Goal: Register for event/course

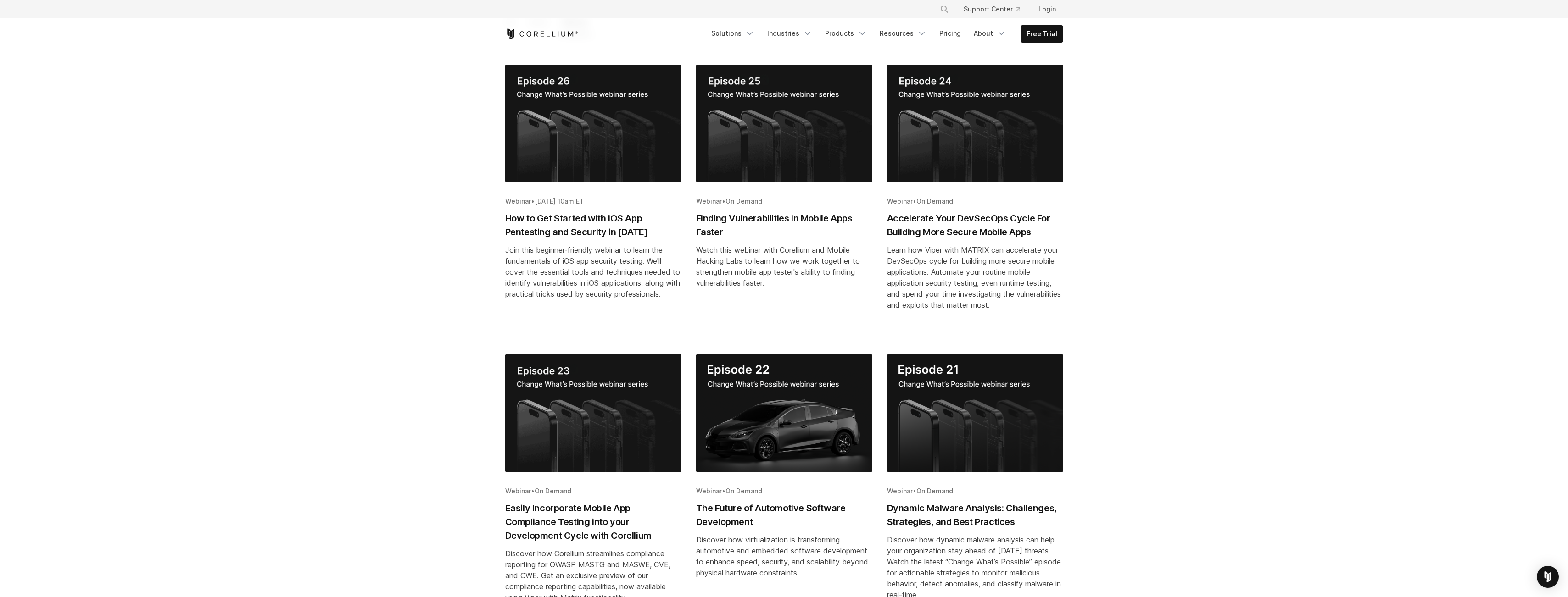
scroll to position [183, 0]
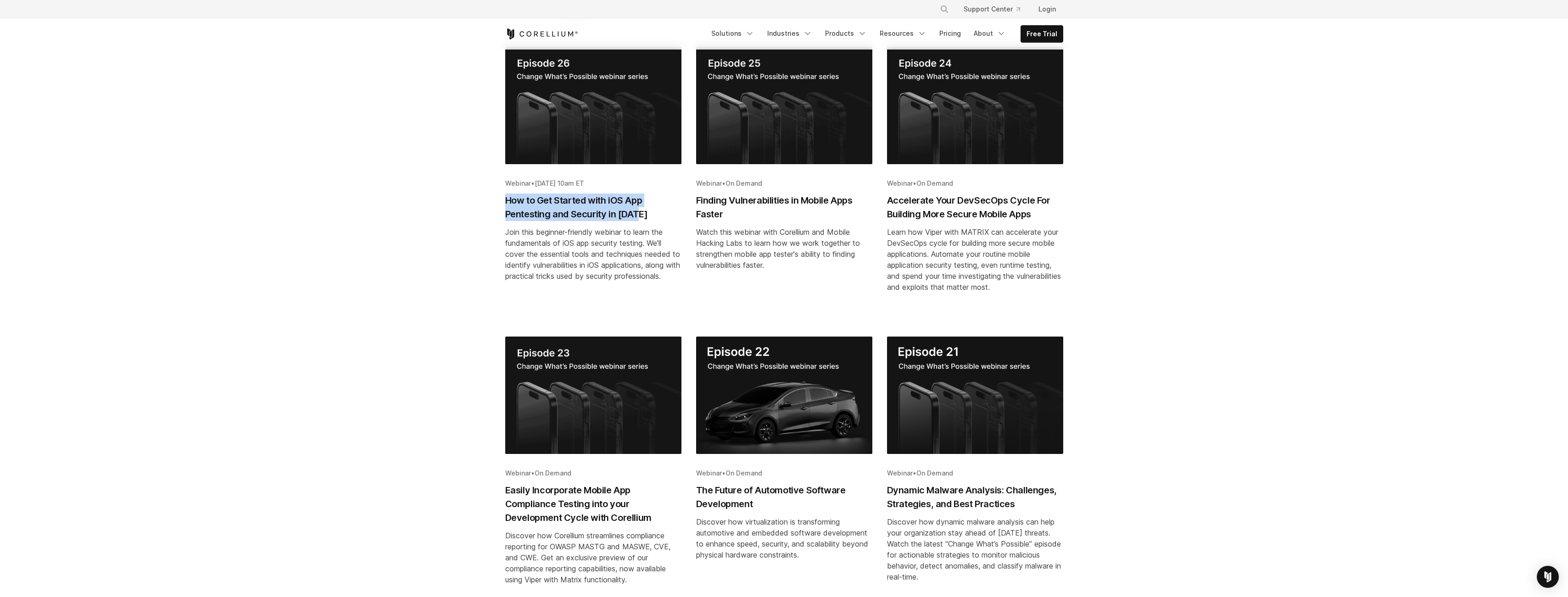
drag, startPoint x: 499, startPoint y: 204, endPoint x: 640, endPoint y: 216, distance: 141.5
click at [640, 216] on div "All Event Webinar *** ***** ******* Webinar • [DATE] 10am ET How to Get Started…" at bounding box center [784, 358] width 576 height 719
copy h2 "How to Get Started with iOS App Pentesting and Security in [DATE]"
click at [574, 261] on div "Join this beginner-friendly webinar to learn the fundamentals of iOS app securi…" at bounding box center [593, 254] width 177 height 55
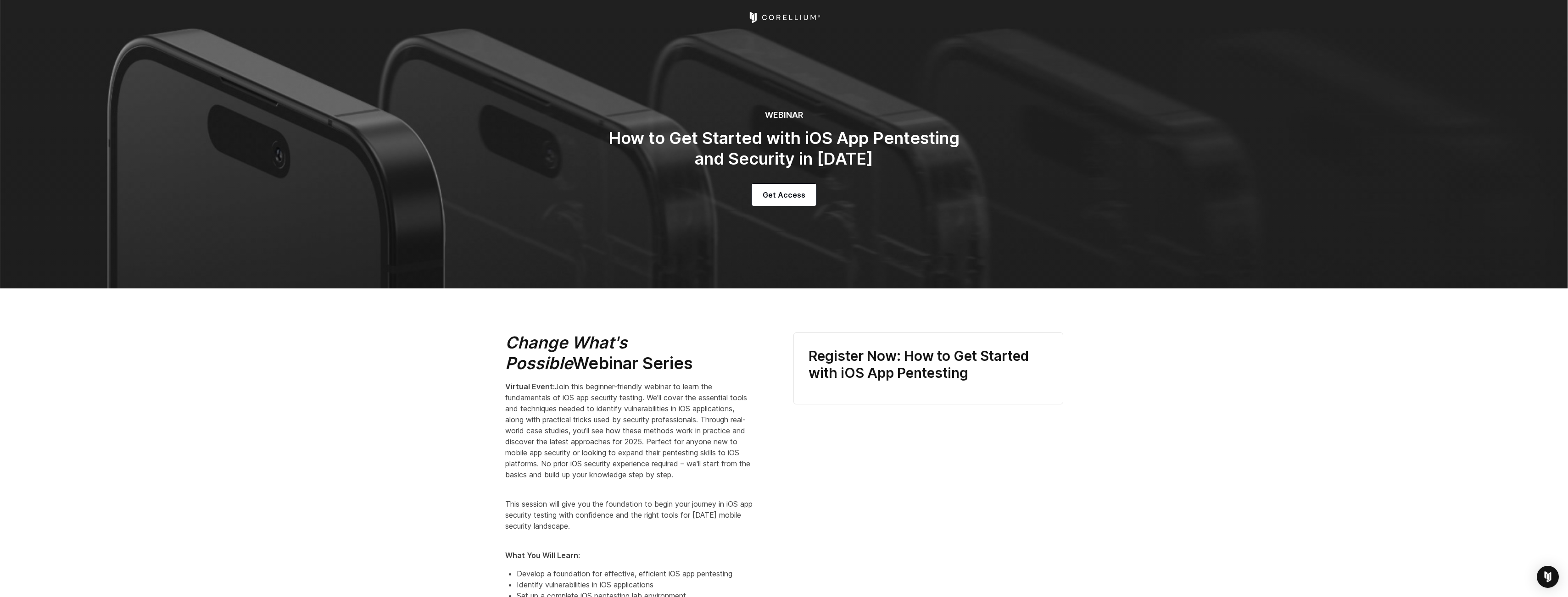
select select "*****"
select select "**********"
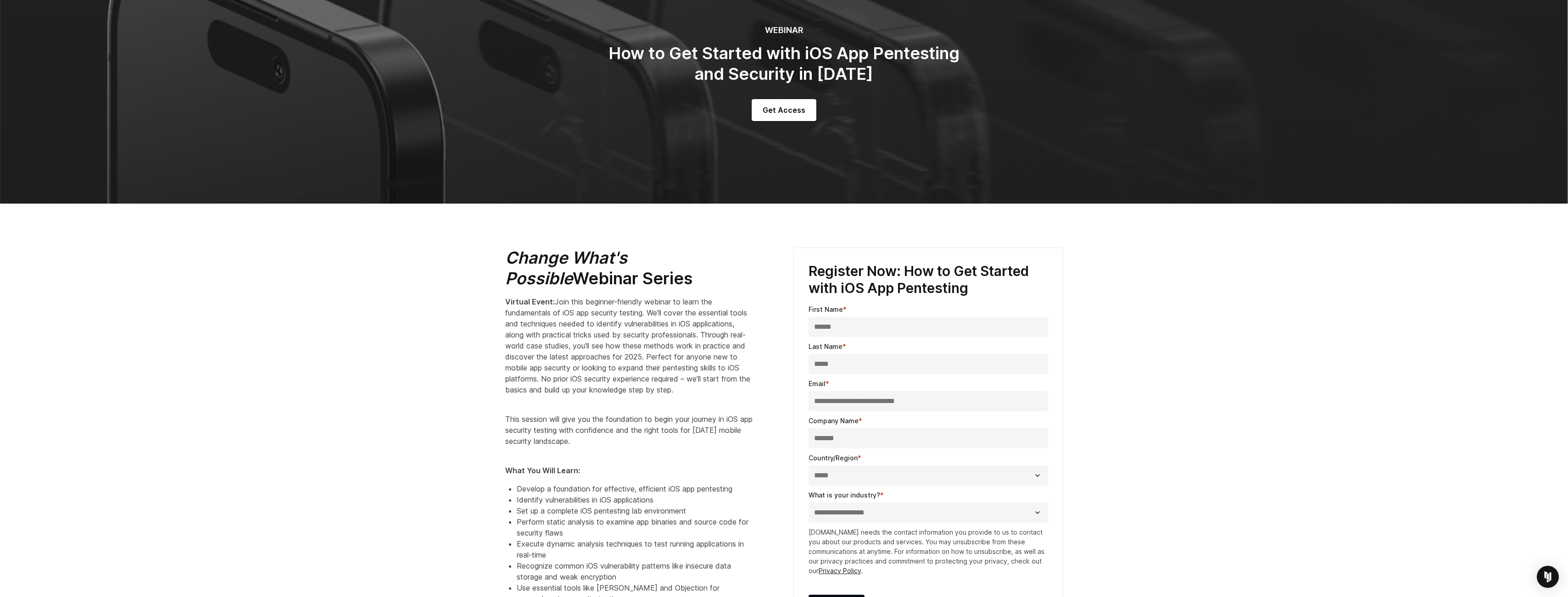
scroll to position [137, 0]
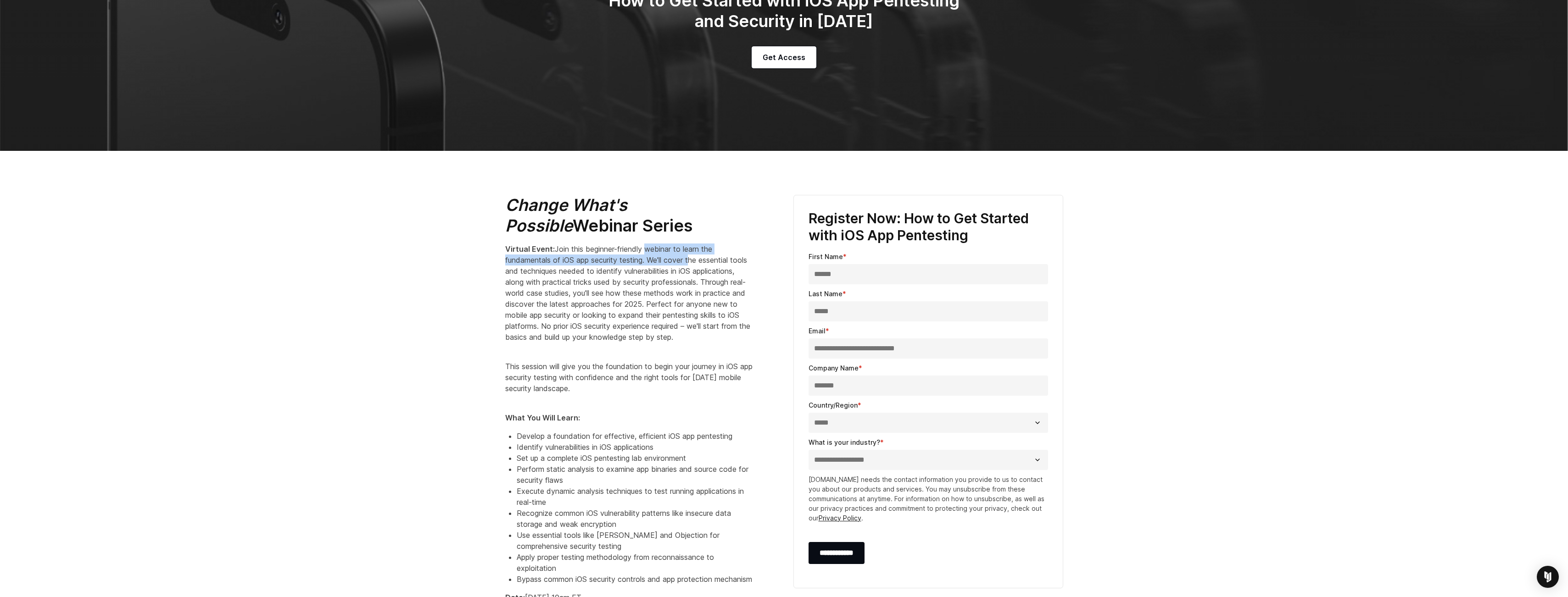
drag, startPoint x: 651, startPoint y: 250, endPoint x: 694, endPoint y: 257, distance: 43.6
click at [694, 257] on span "Join this beginner-friendly webinar to learn the fundamentals of iOS app securi…" at bounding box center [627, 293] width 245 height 97
drag, startPoint x: 694, startPoint y: 257, endPoint x: 689, endPoint y: 250, distance: 8.6
click at [689, 250] on span "Join this beginner-friendly webinar to learn the fundamentals of iOS app securi…" at bounding box center [627, 293] width 245 height 97
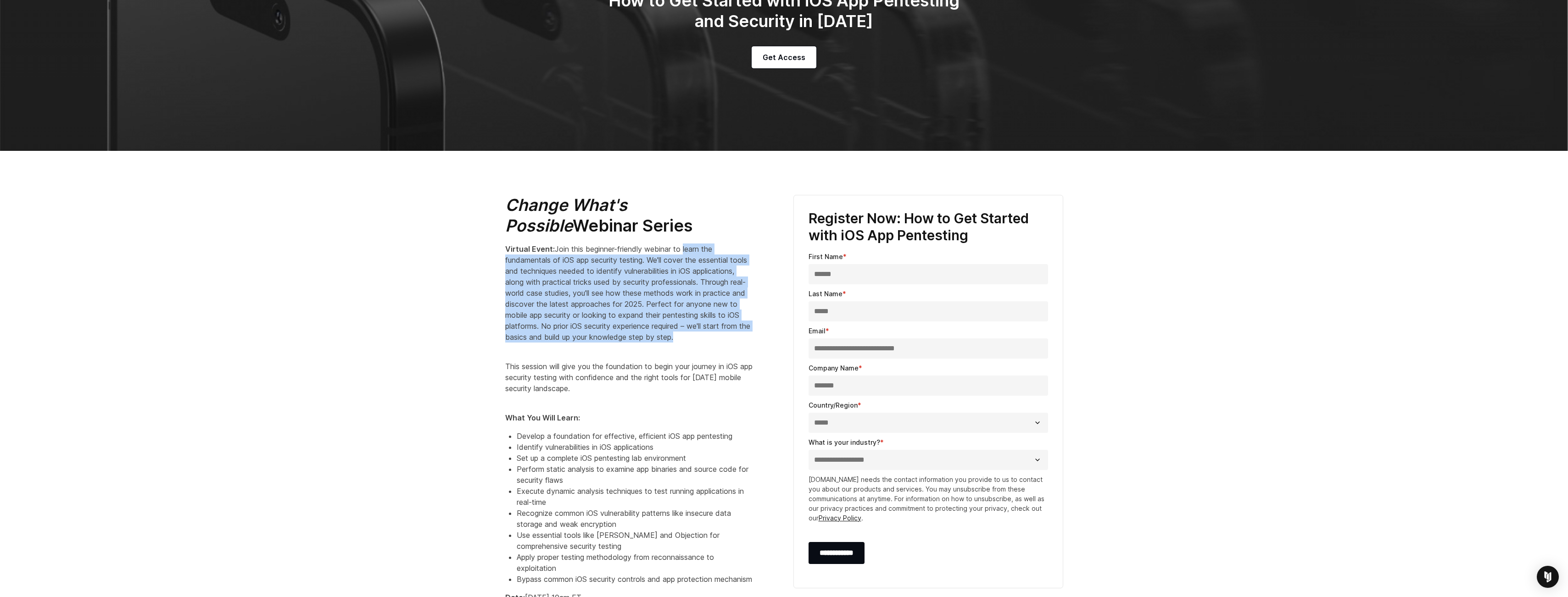
drag, startPoint x: 686, startPoint y: 250, endPoint x: 546, endPoint y: 348, distance: 170.9
click at [546, 342] on p "Virtual Event: Join this beginner-friendly webinar to learn the fundamentals of…" at bounding box center [629, 293] width 248 height 99
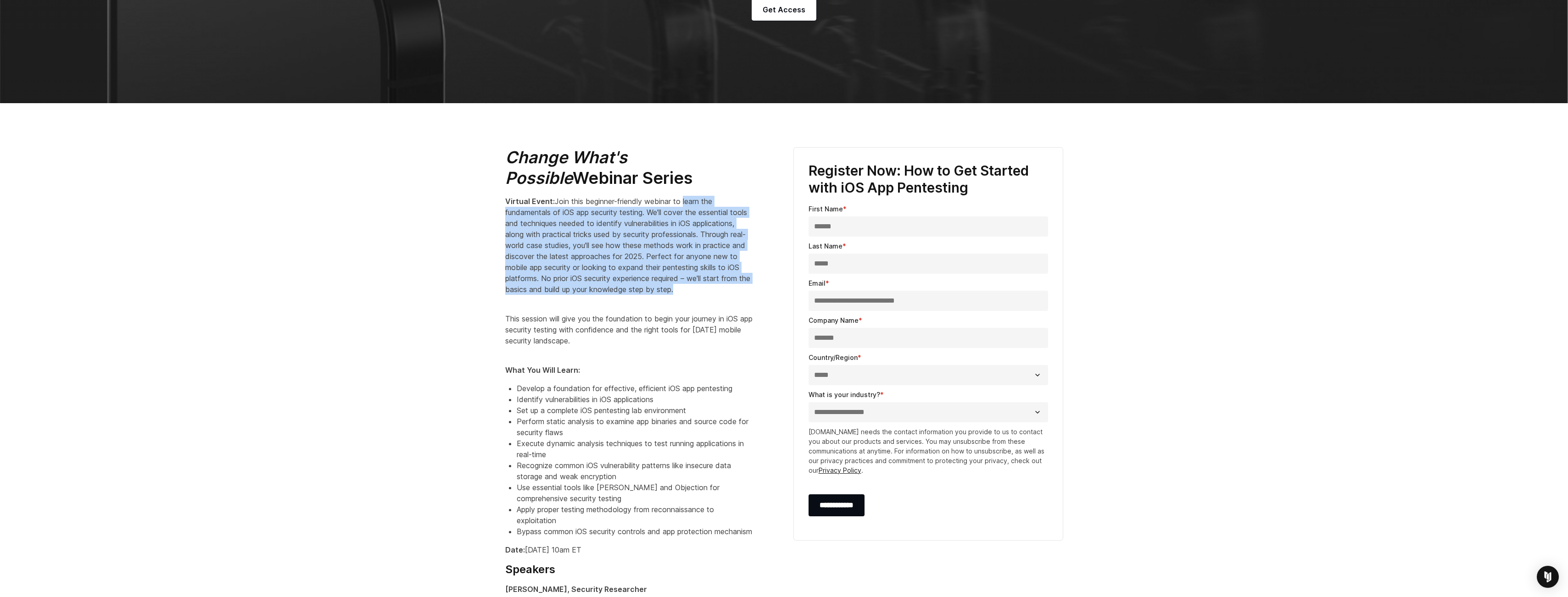
scroll to position [229, 0]
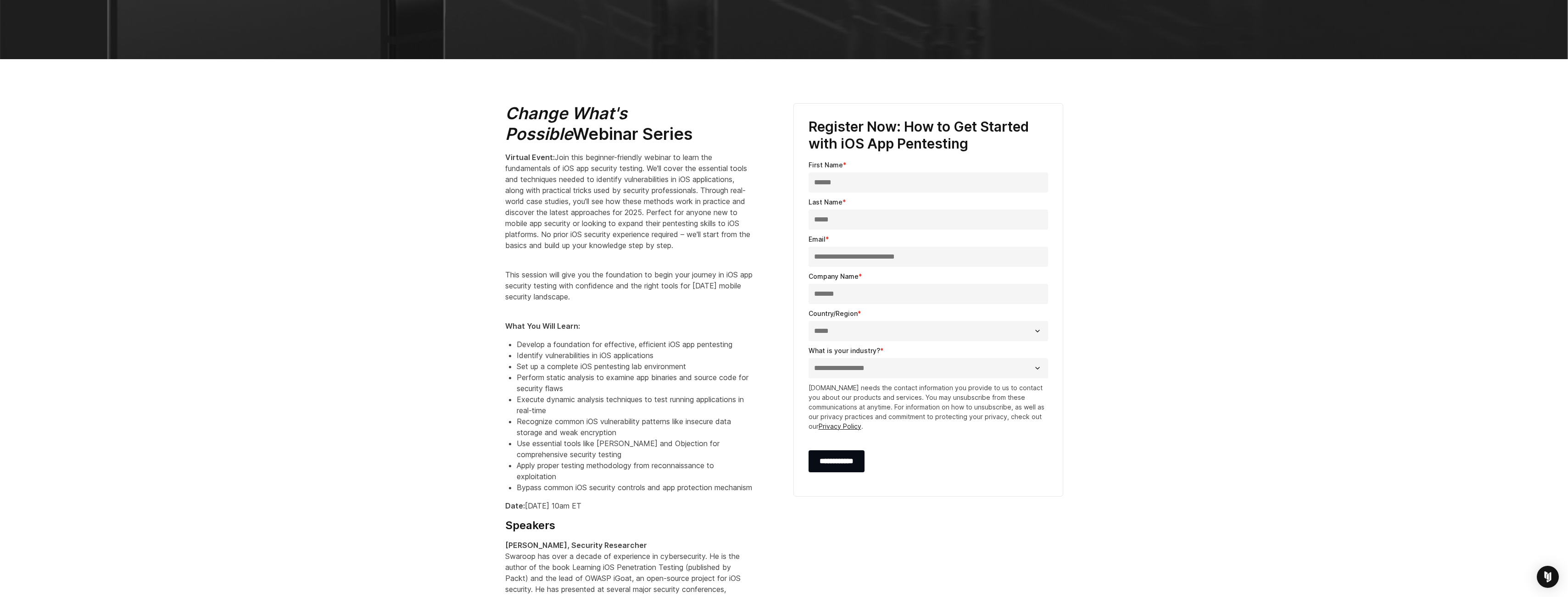
click at [620, 302] on p "This session will give you the foundation to begin your journey in iOS app secu…" at bounding box center [629, 280] width 248 height 44
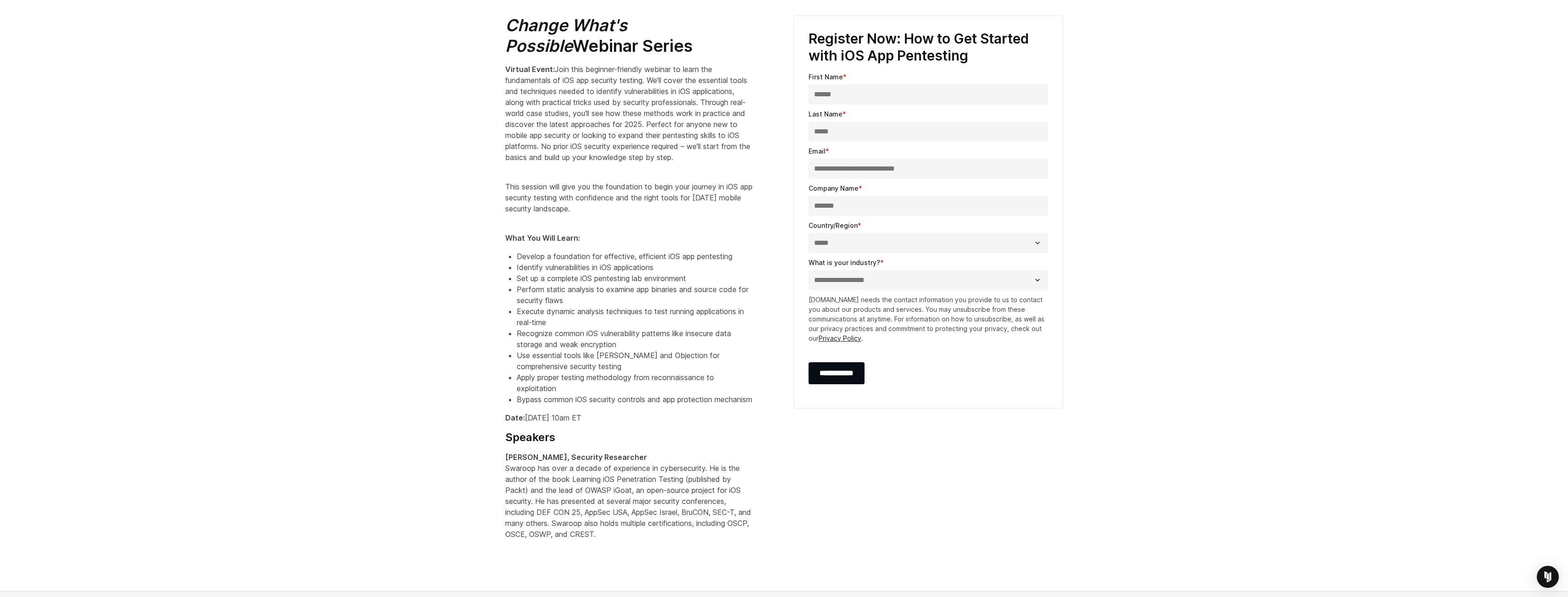
scroll to position [321, 0]
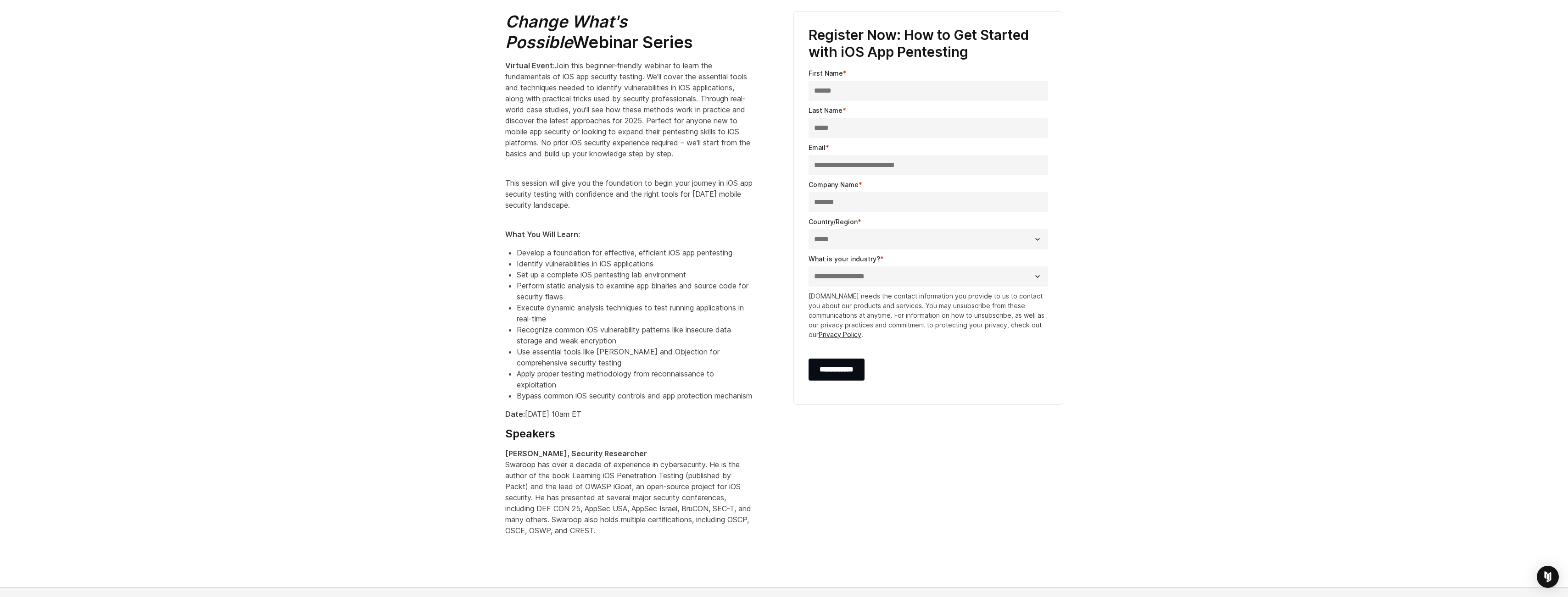
click at [579, 401] on li "Bypass common iOS security controls and app protection mechanism" at bounding box center [635, 396] width 237 height 11
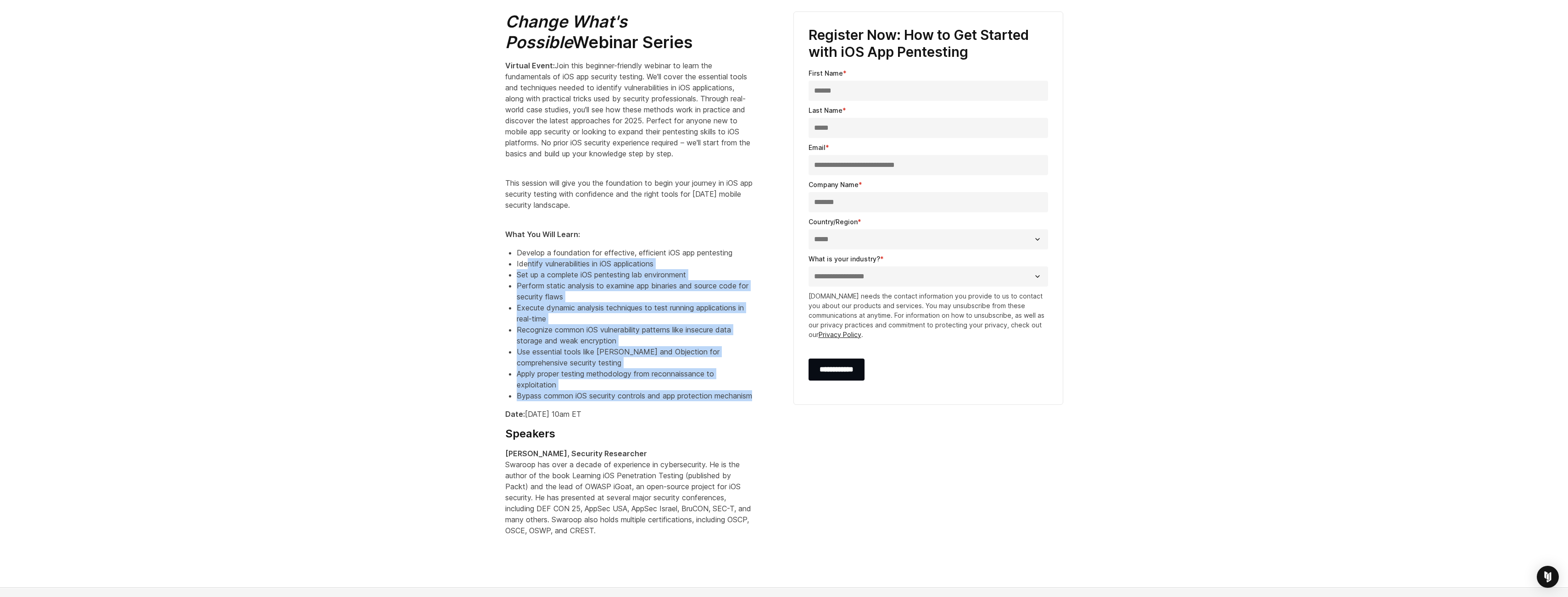
drag, startPoint x: 582, startPoint y: 417, endPoint x: 529, endPoint y: 269, distance: 157.2
click at [529, 269] on ul "Develop a foundation for effective, efficient iOS app pentesting Identify vulne…" at bounding box center [629, 324] width 248 height 154
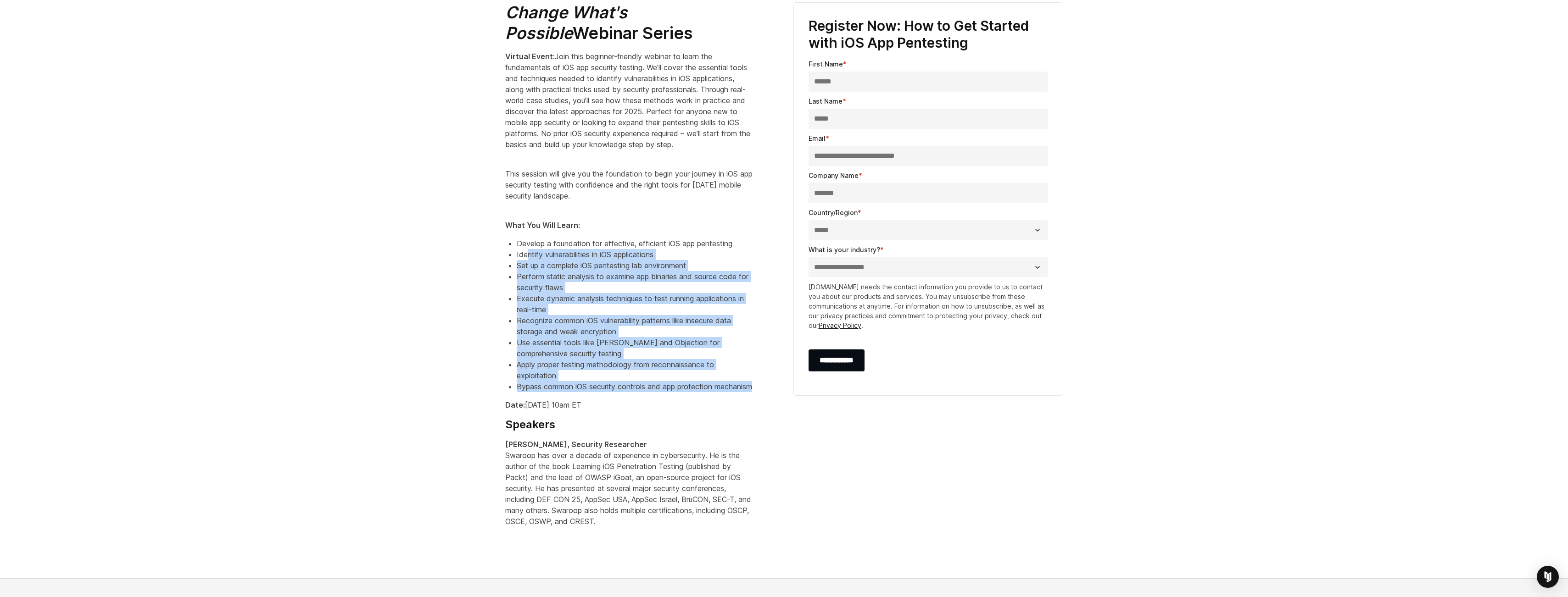
scroll to position [266, 0]
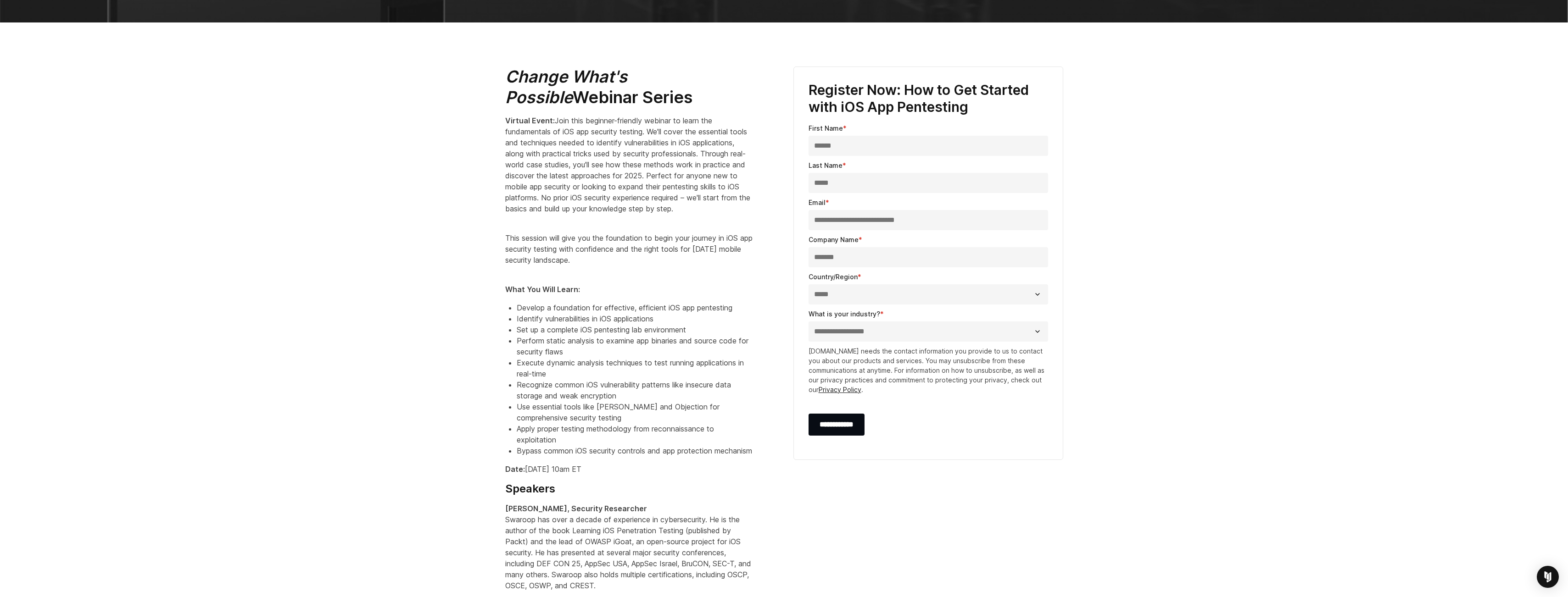
click at [517, 130] on span "Join this beginner-friendly webinar to learn the fundamentals of iOS app securi…" at bounding box center [627, 165] width 245 height 97
drag, startPoint x: 611, startPoint y: 273, endPoint x: 518, endPoint y: 260, distance: 93.9
click at [516, 257] on p "This session will give you the foundation to begin your journey in iOS app secu…" at bounding box center [629, 243] width 248 height 44
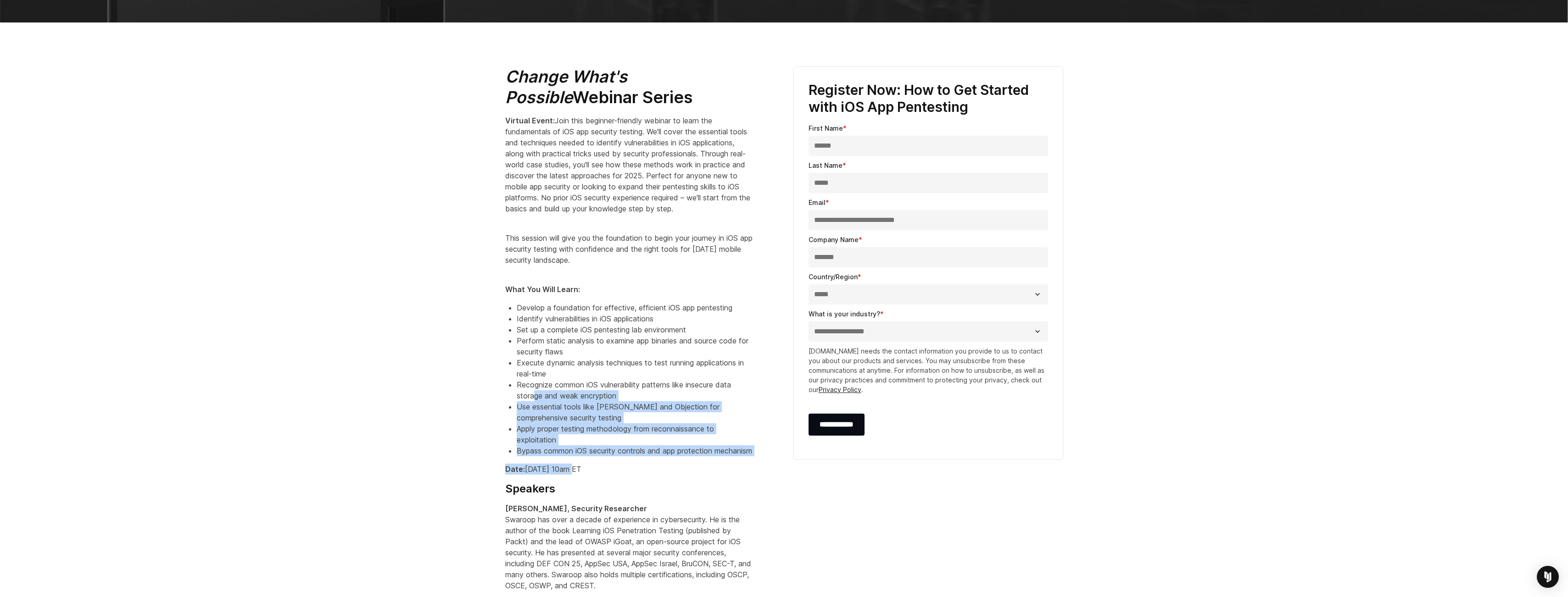
drag, startPoint x: 571, startPoint y: 480, endPoint x: 536, endPoint y: 411, distance: 77.4
click at [536, 410] on div "Change What's Possible Webinar Series Virtual Event: Join this beginner-friendl…" at bounding box center [639, 329] width 270 height 525
drag, startPoint x: 536, startPoint y: 411, endPoint x: 561, endPoint y: 457, distance: 52.4
click at [561, 456] on li "Bypass common iOS security controls and app protection mechanism" at bounding box center [635, 451] width 237 height 11
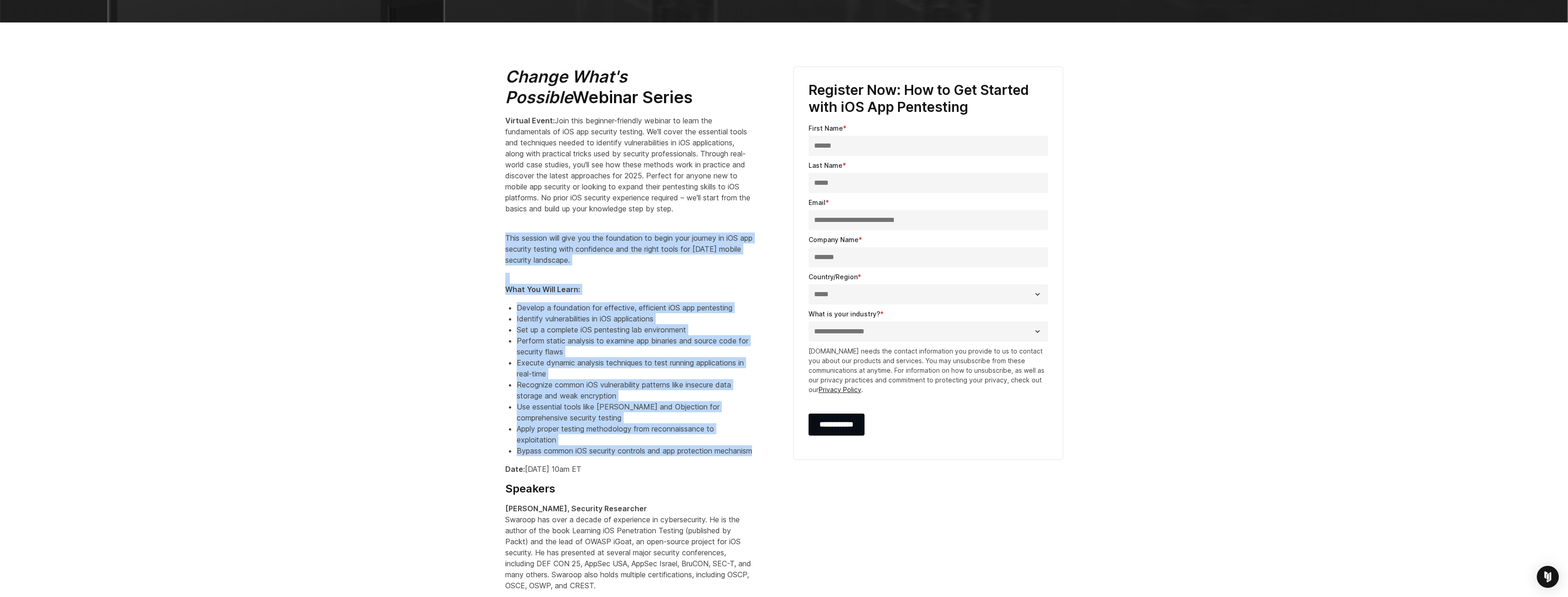
drag, startPoint x: 559, startPoint y: 478, endPoint x: 500, endPoint y: 253, distance: 232.6
click at [500, 253] on div "Change What's Possible Webinar Series Virtual Event: Join this beginner-friendl…" at bounding box center [640, 333] width 288 height 532
copy div "This session will give you the foundation to begin your journey in iOS app secu…"
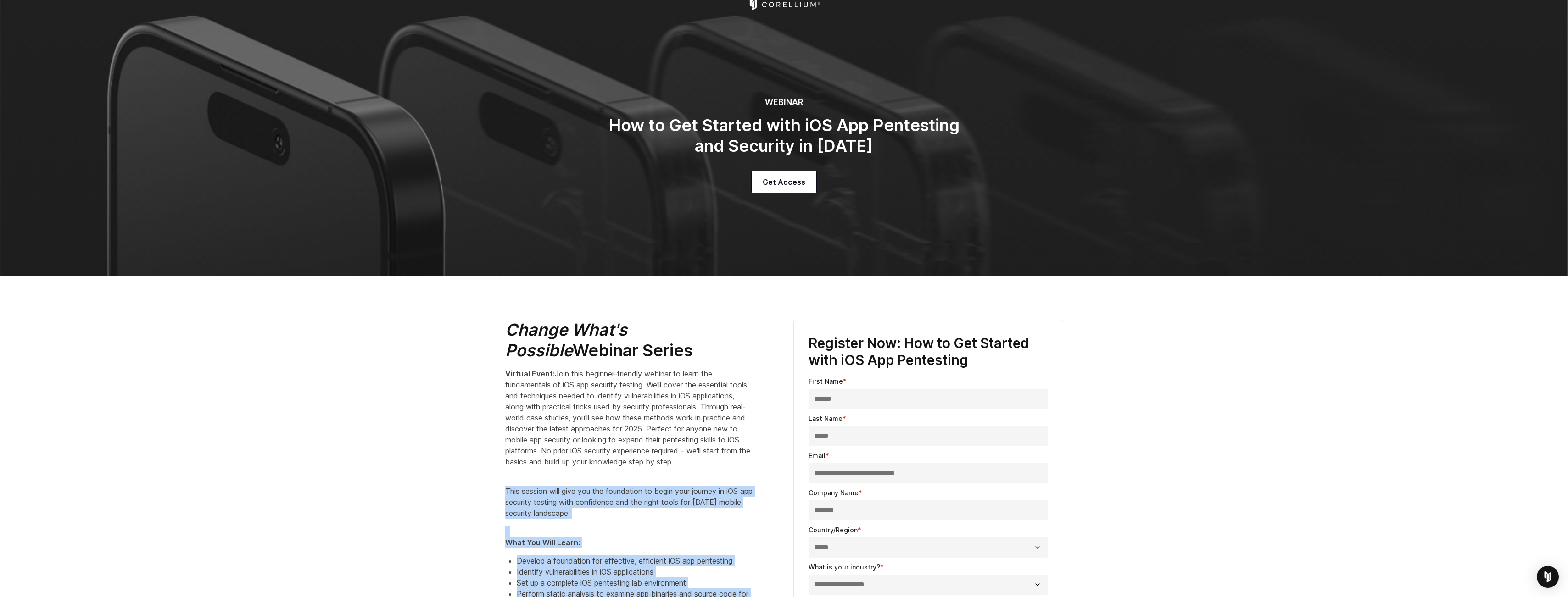
scroll to position [0, 0]
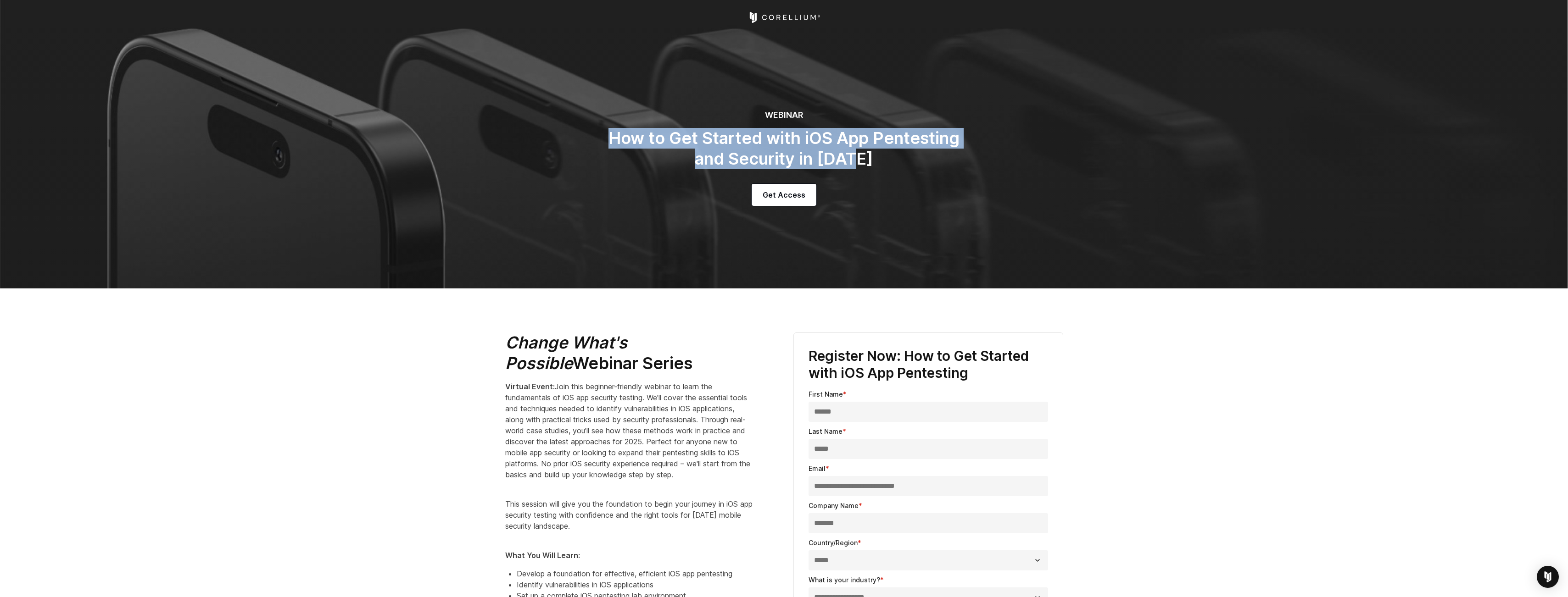
drag, startPoint x: 608, startPoint y: 136, endPoint x: 867, endPoint y: 154, distance: 259.6
click at [867, 154] on h2 "How to Get Started with iOS App Pentesting and Security in [DATE]" at bounding box center [784, 148] width 367 height 41
copy h2 "How to Get Started with iOS App Pentesting and Security in [DATE]"
